Goal: Task Accomplishment & Management: Use online tool/utility

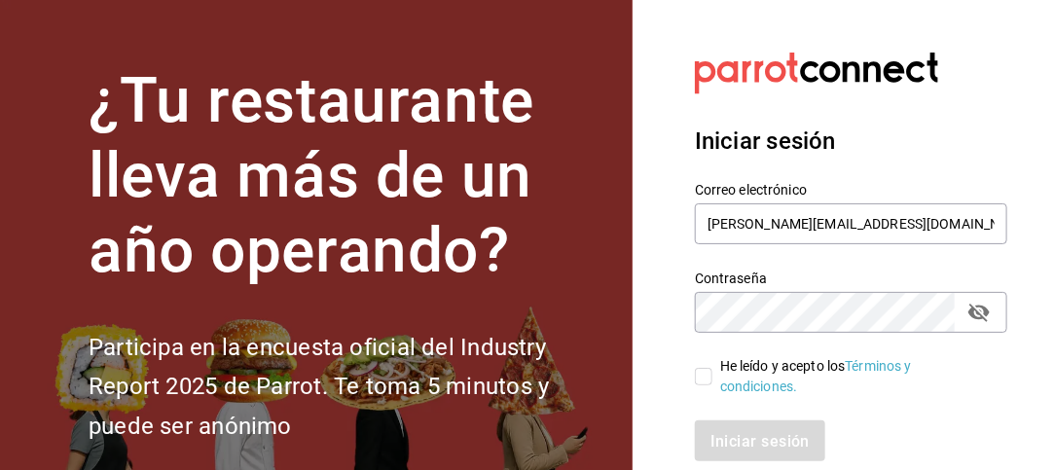
click at [982, 318] on icon "campo de contraseña" at bounding box center [979, 313] width 21 height 18
click at [982, 318] on icon "campo de contraseña" at bounding box center [979, 313] width 21 height 15
click at [982, 318] on icon "campo de contraseña" at bounding box center [979, 313] width 21 height 18
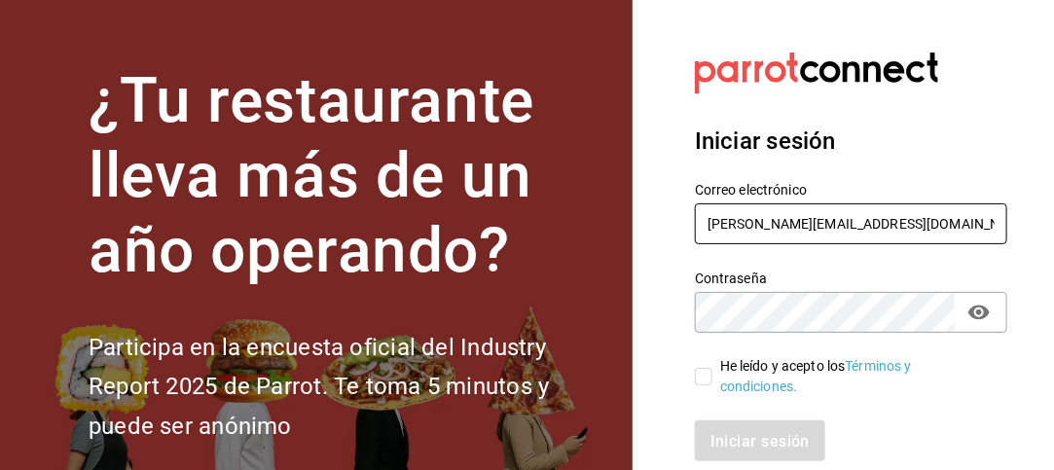
click at [929, 221] on input "[PERSON_NAME][EMAIL_ADDRESS][DOMAIN_NAME]" at bounding box center [851, 223] width 313 height 41
type input "j"
type input "[EMAIL_ADDRESS][DOMAIN_NAME]"
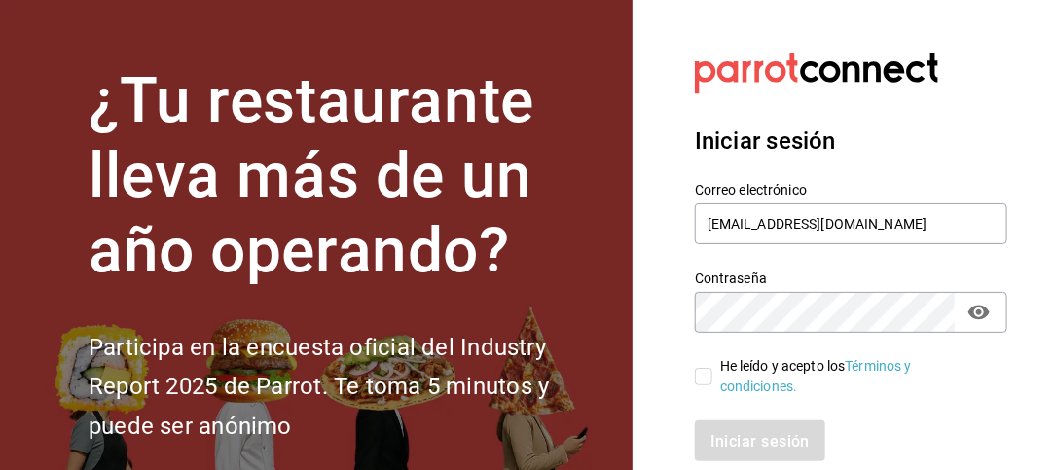
click at [1017, 275] on section "Datos incorrectos. Verifica que tu Correo o Contraseña estén bien escritos. Ini…" at bounding box center [844, 292] width 422 height 585
click at [710, 386] on label "He leído y acepto los Términos y condiciones." at bounding box center [843, 376] width 297 height 41
click at [710, 386] on input "He leído y acepto los Términos y condiciones." at bounding box center [704, 377] width 18 height 18
checkbox input "true"
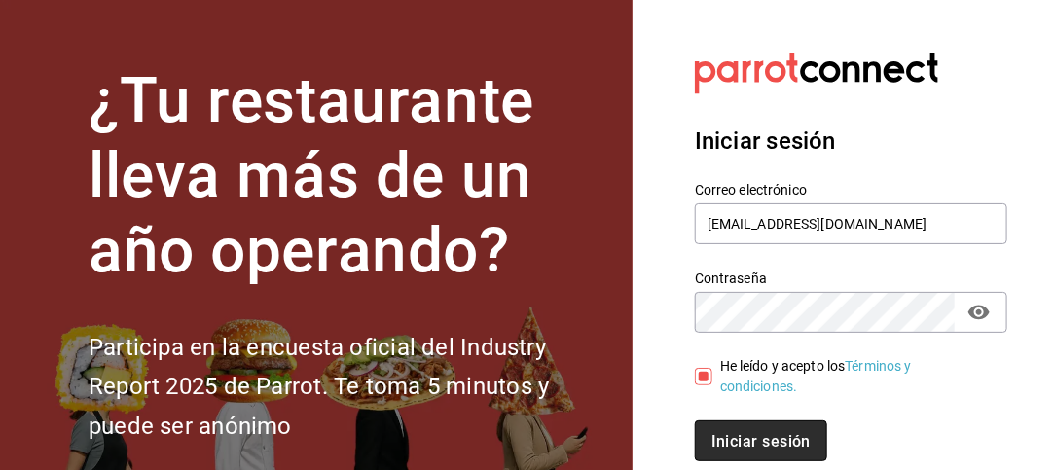
click at [735, 435] on font "Iniciar sesión" at bounding box center [761, 440] width 99 height 18
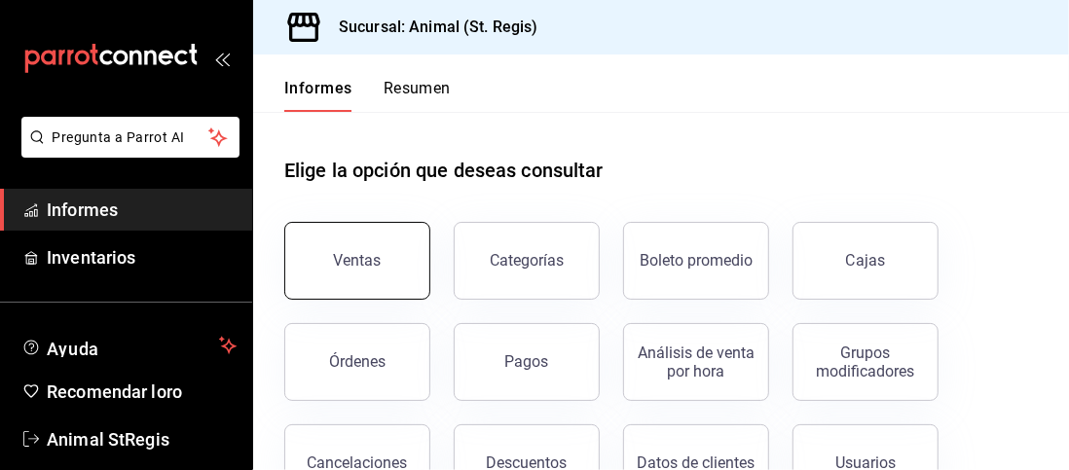
click at [372, 267] on font "Ventas" at bounding box center [358, 260] width 48 height 18
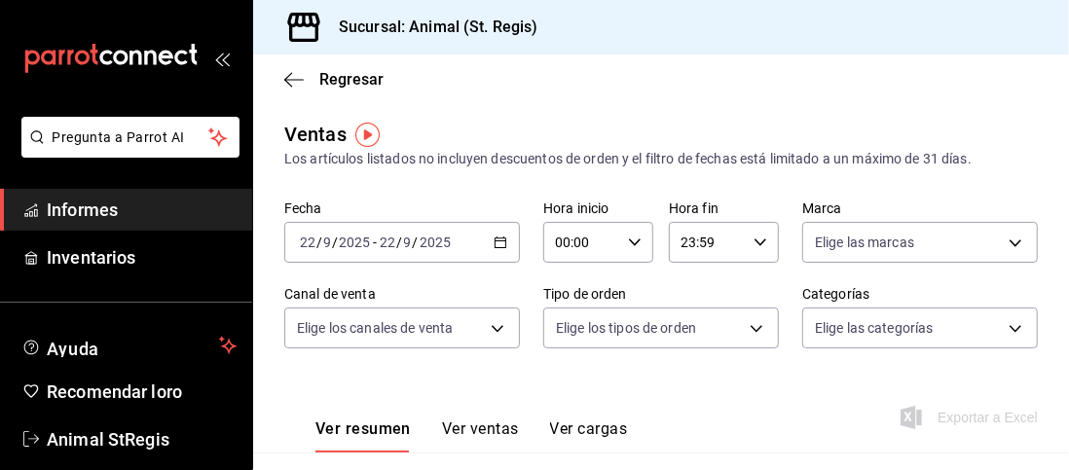
click at [500, 238] on icon "button" at bounding box center [501, 243] width 14 height 14
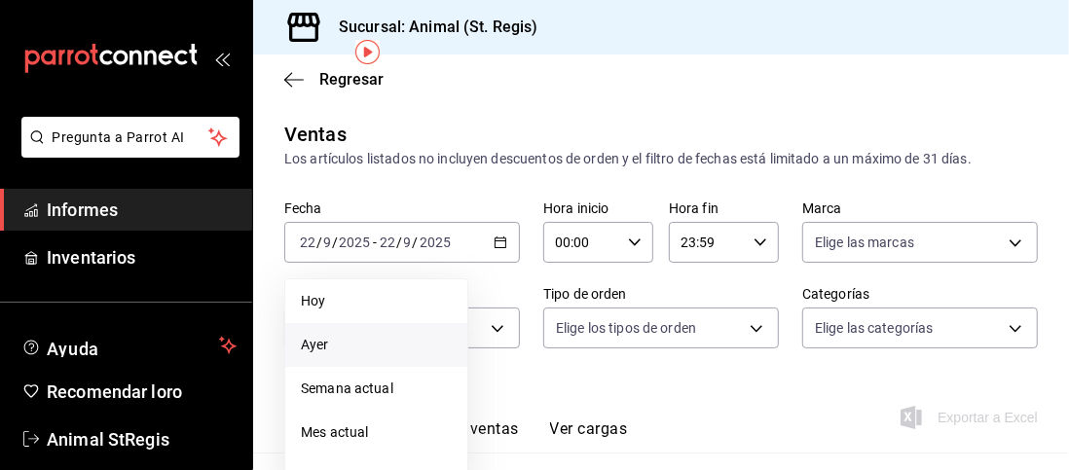
scroll to position [160, 0]
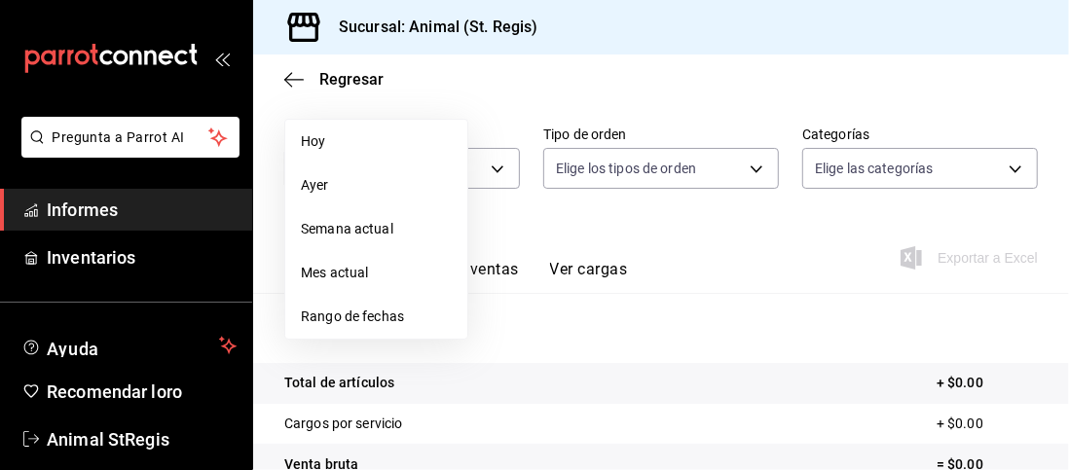
click at [390, 320] on font "Rango de fechas" at bounding box center [352, 317] width 103 height 16
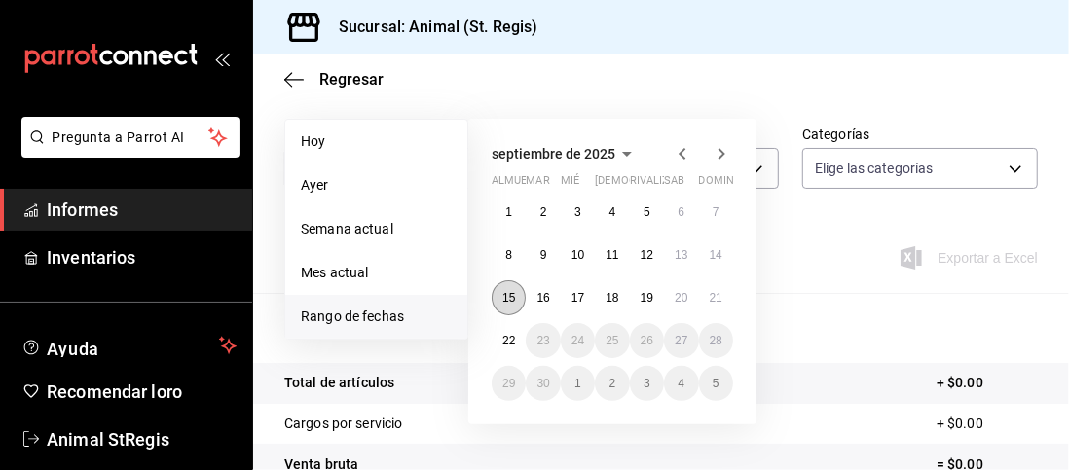
click at [511, 305] on button "15" at bounding box center [509, 297] width 34 height 35
click at [508, 329] on button "22" at bounding box center [509, 340] width 34 height 35
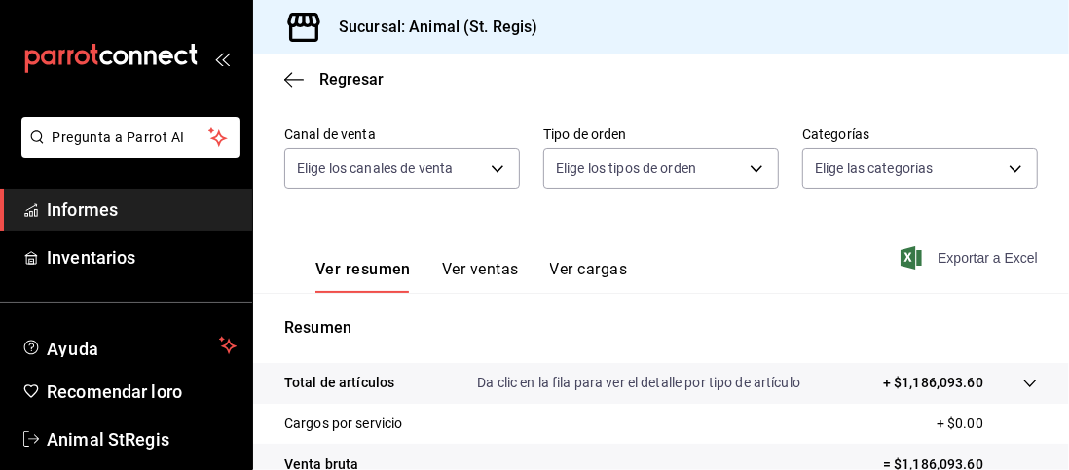
click at [947, 254] on font "Exportar a Excel" at bounding box center [988, 258] width 100 height 16
